Goal: Task Accomplishment & Management: Use online tool/utility

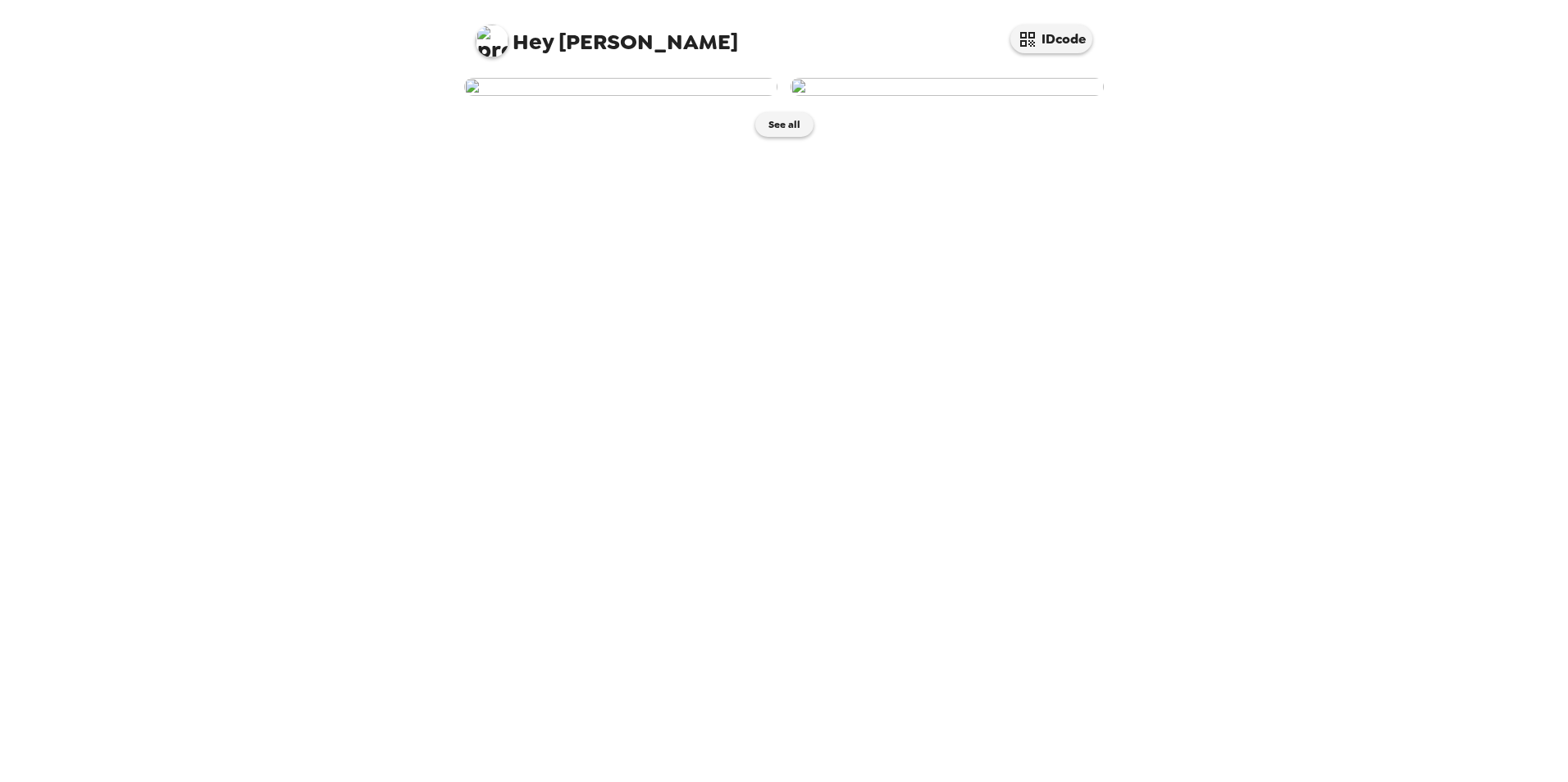
click at [637, 96] on img at bounding box center [620, 87] width 313 height 18
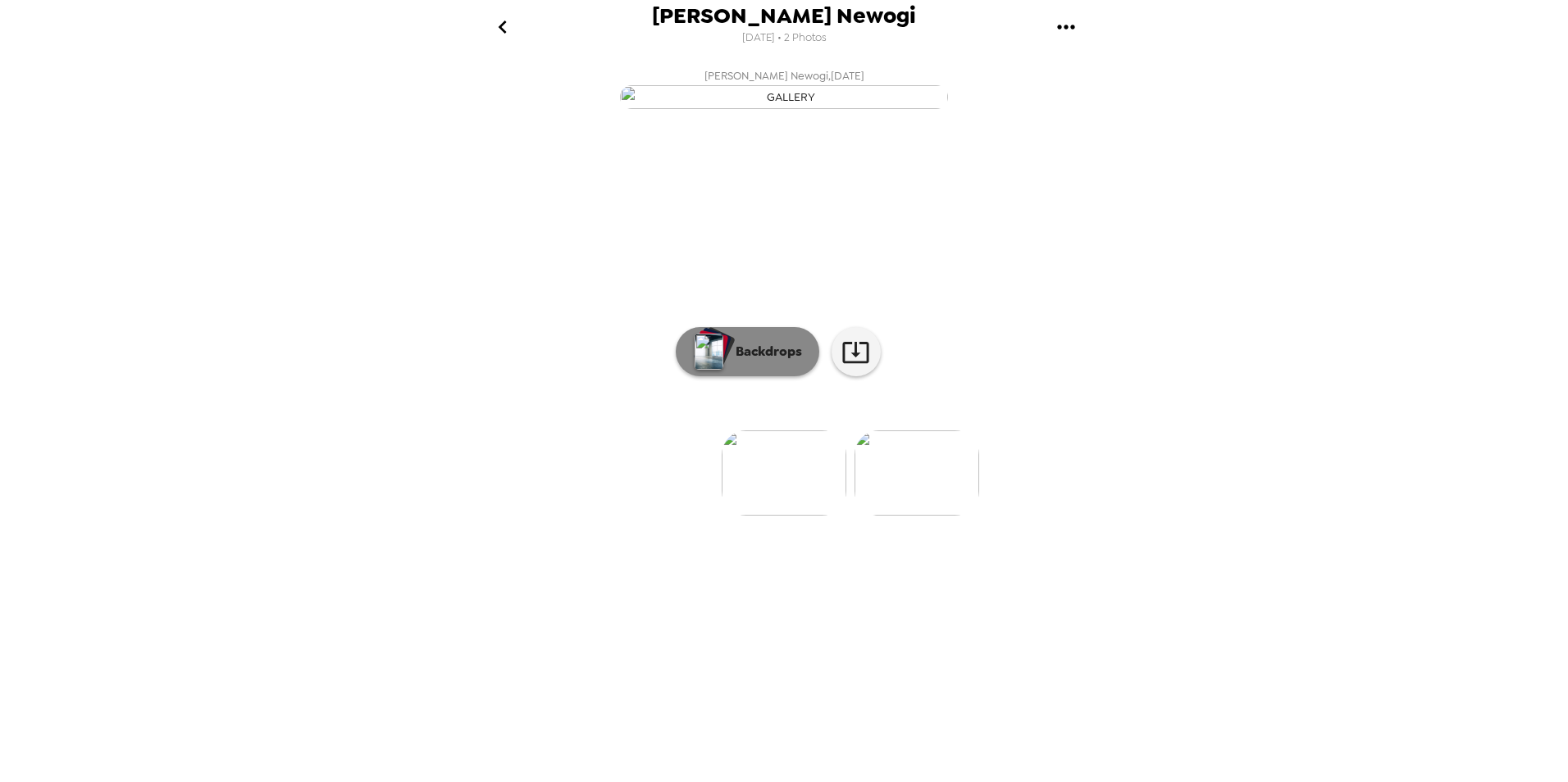
click at [770, 376] on button "Backdrops" at bounding box center [748, 351] width 144 height 49
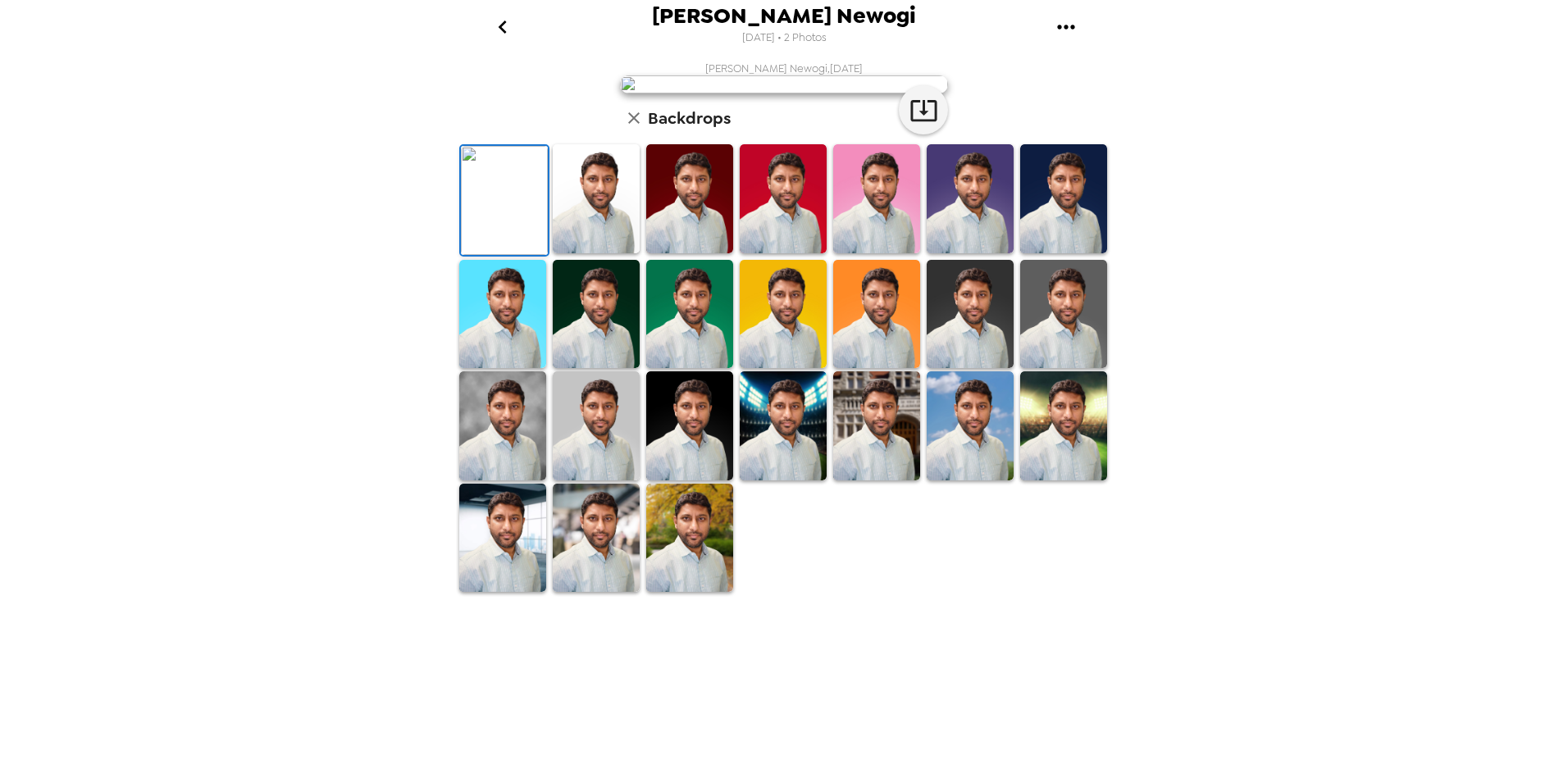
scroll to position [238, 0]
click at [683, 593] on img at bounding box center [690, 539] width 87 height 109
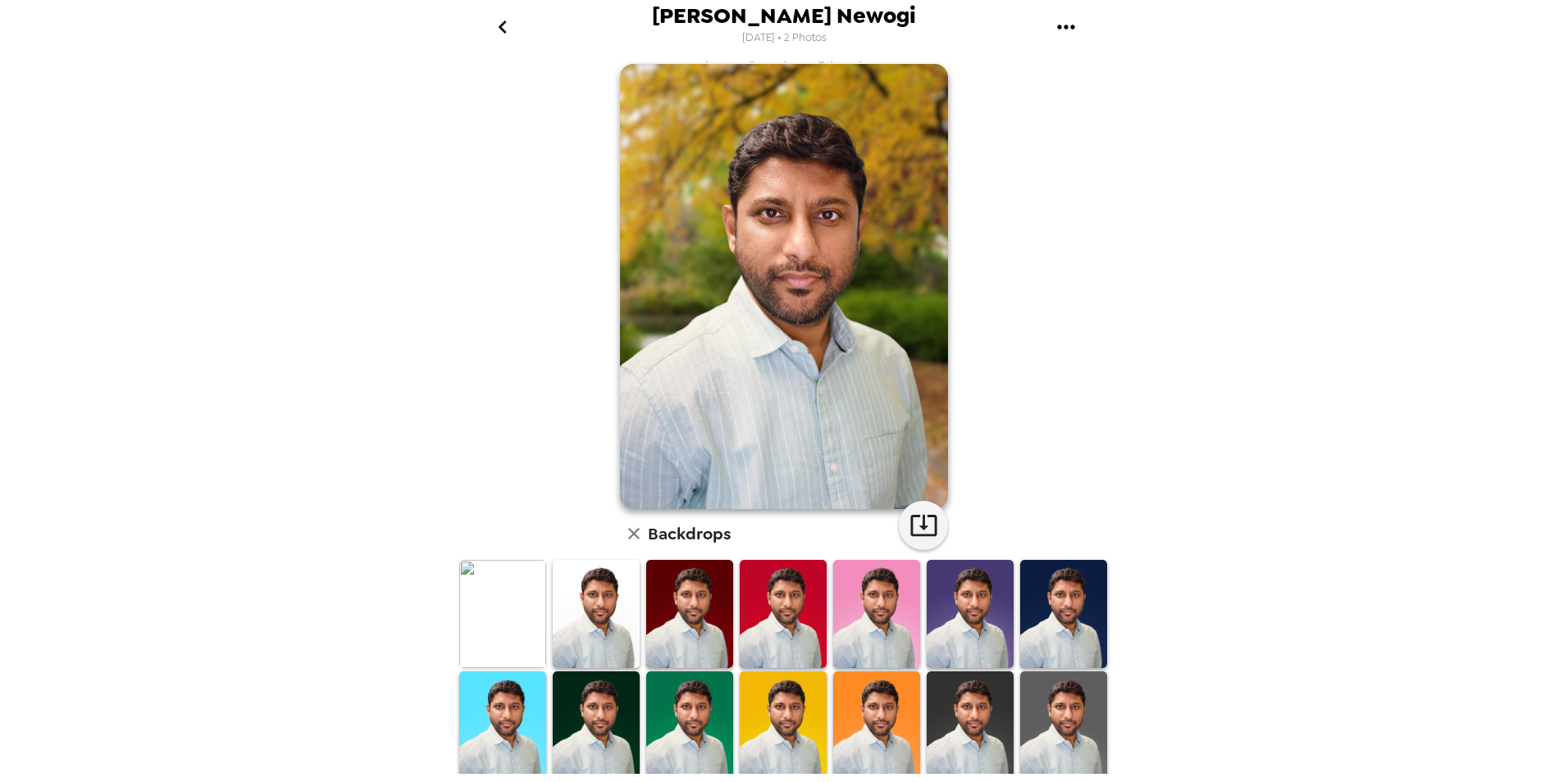
scroll to position [0, 0]
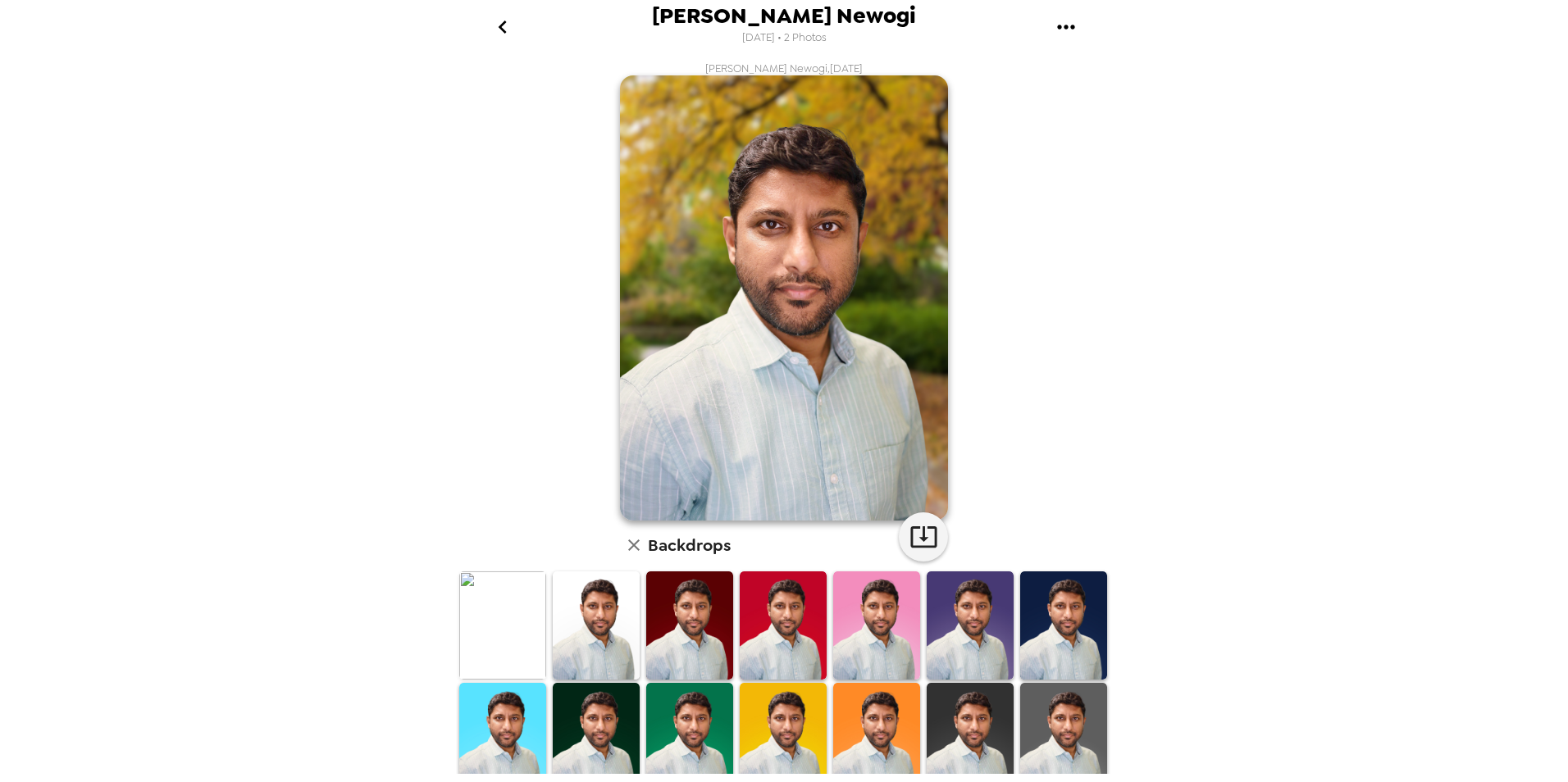
click at [511, 24] on icon "go back" at bounding box center [502, 26] width 26 height 26
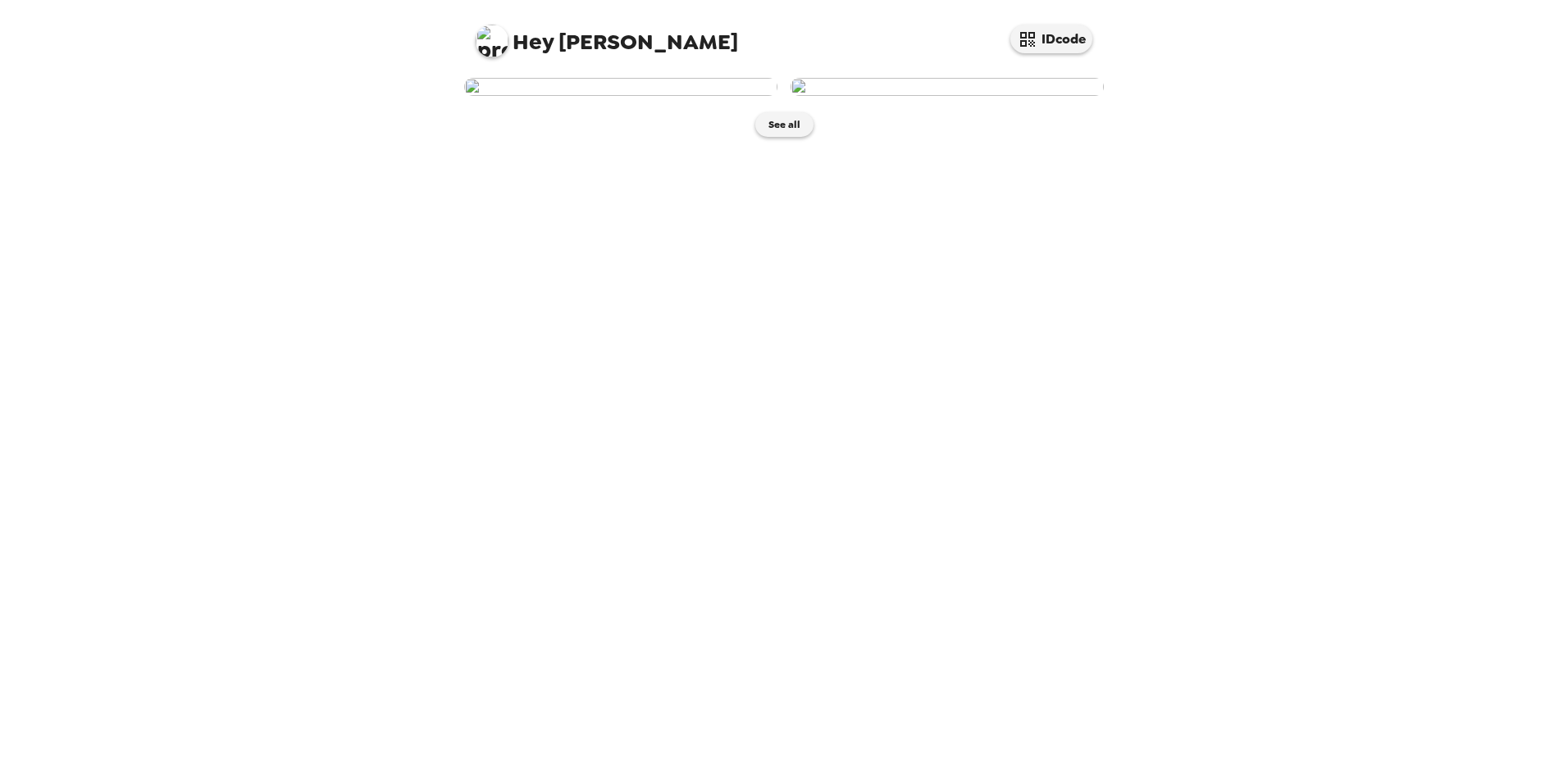
click at [1047, 96] on img at bounding box center [947, 87] width 313 height 18
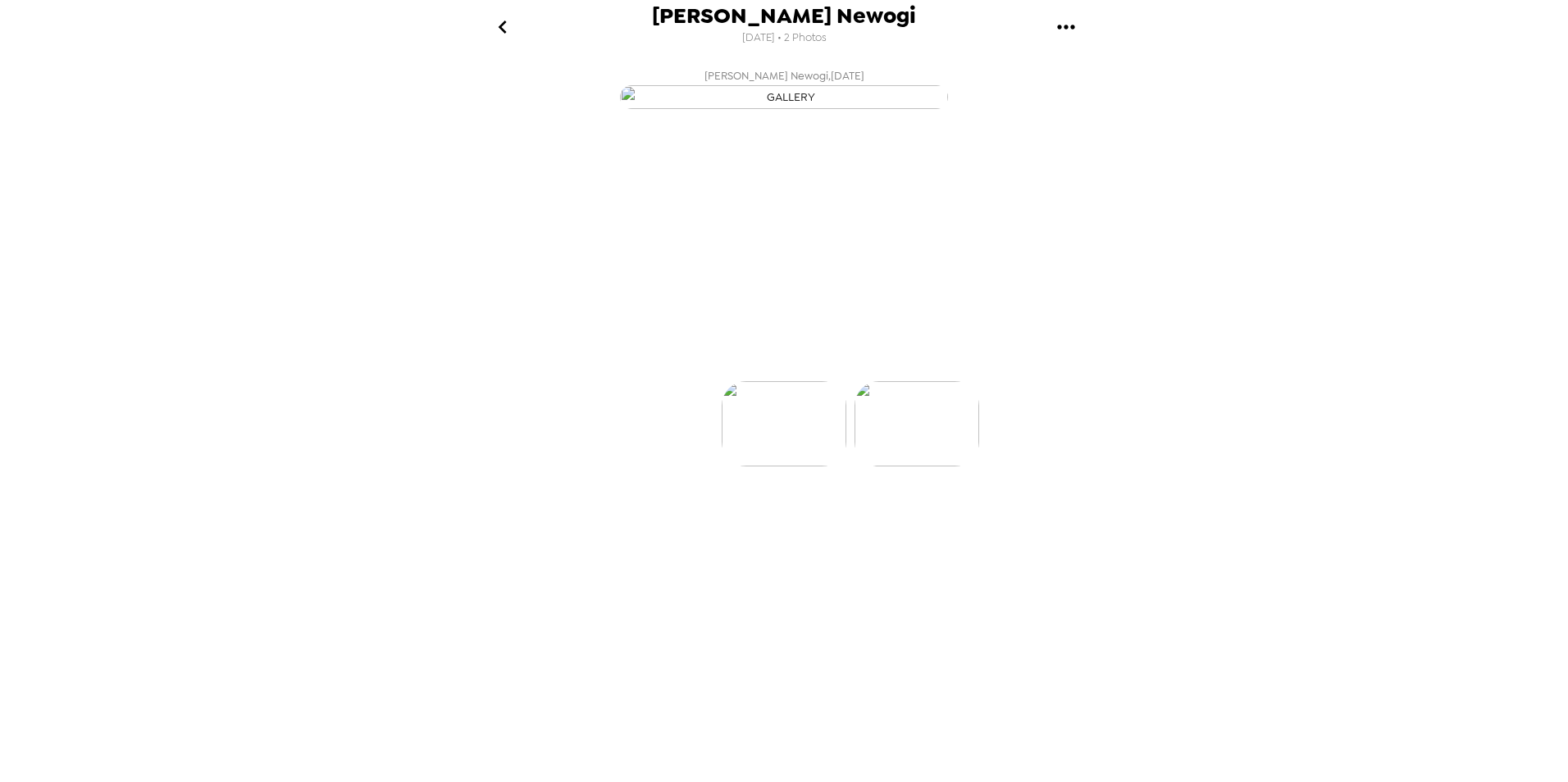
scroll to position [0, 131]
